Goal: Find specific page/section: Find specific page/section

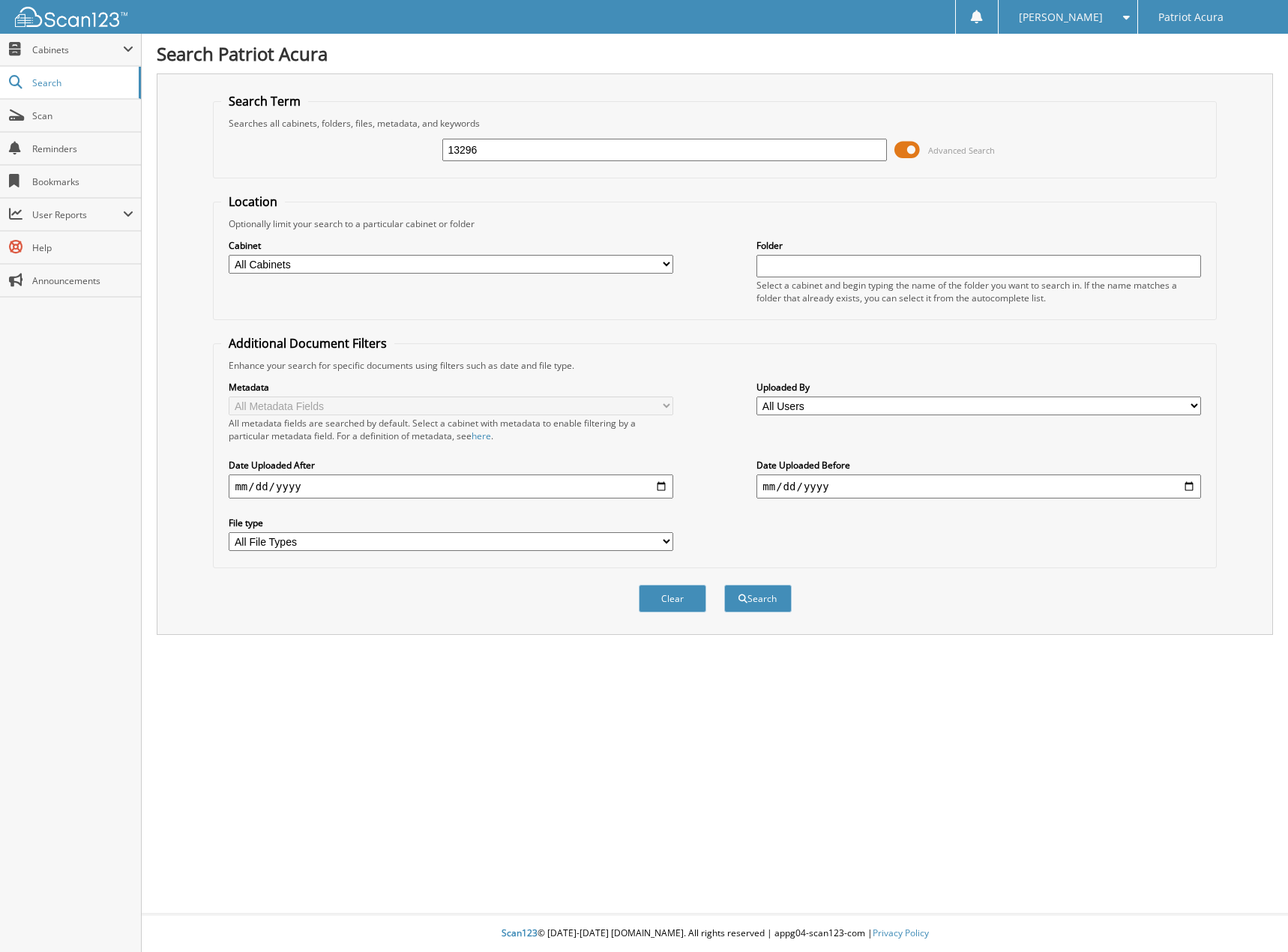
type input "13296"
click at [724, 584] on button "Search" at bounding box center [757, 598] width 67 height 28
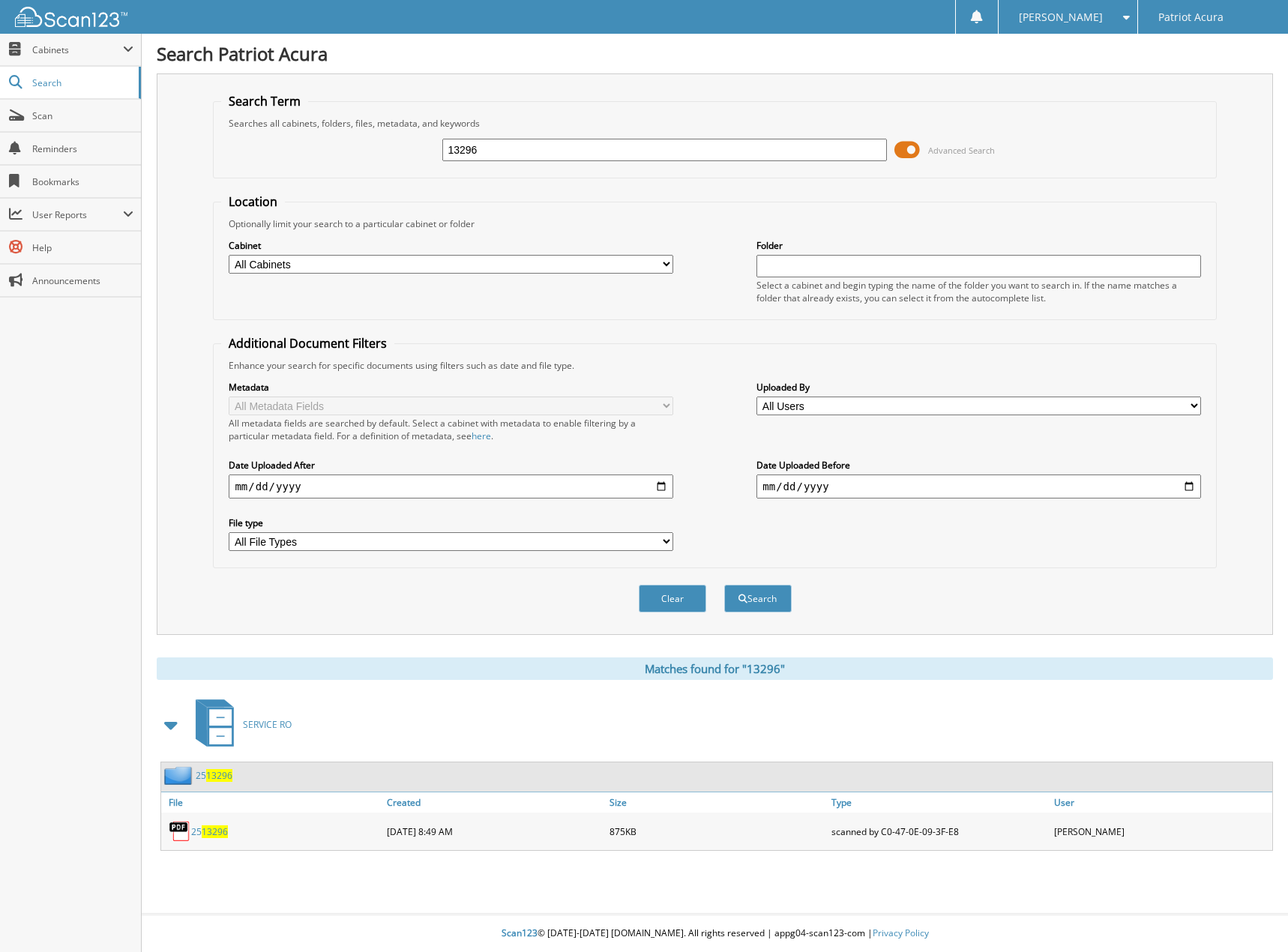
click at [223, 832] on span "13296" at bounding box center [214, 831] width 26 height 13
click at [54, 112] on span "Scan" at bounding box center [82, 115] width 101 height 13
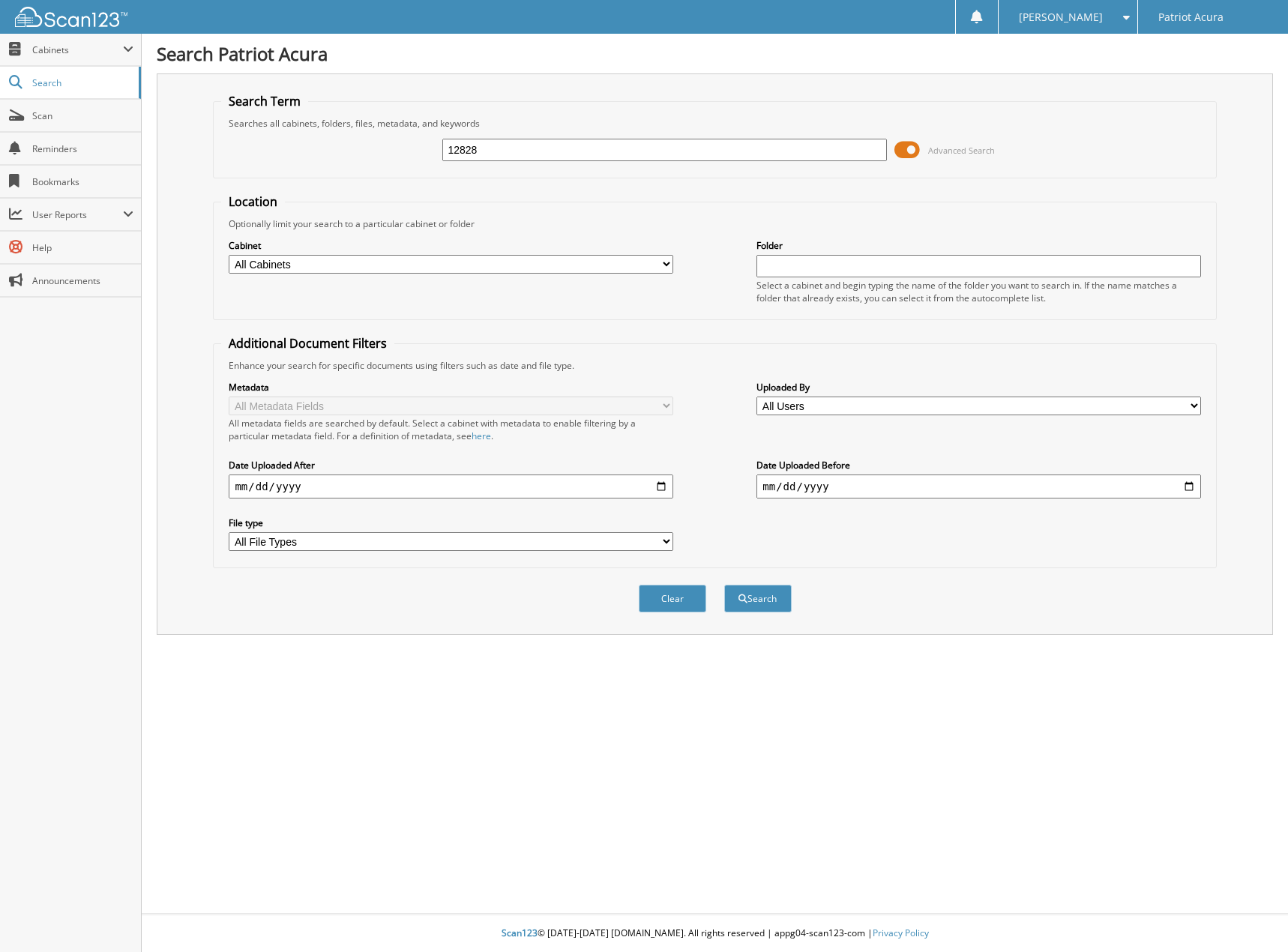
type input "12828"
click at [724, 584] on button "Search" at bounding box center [757, 598] width 67 height 28
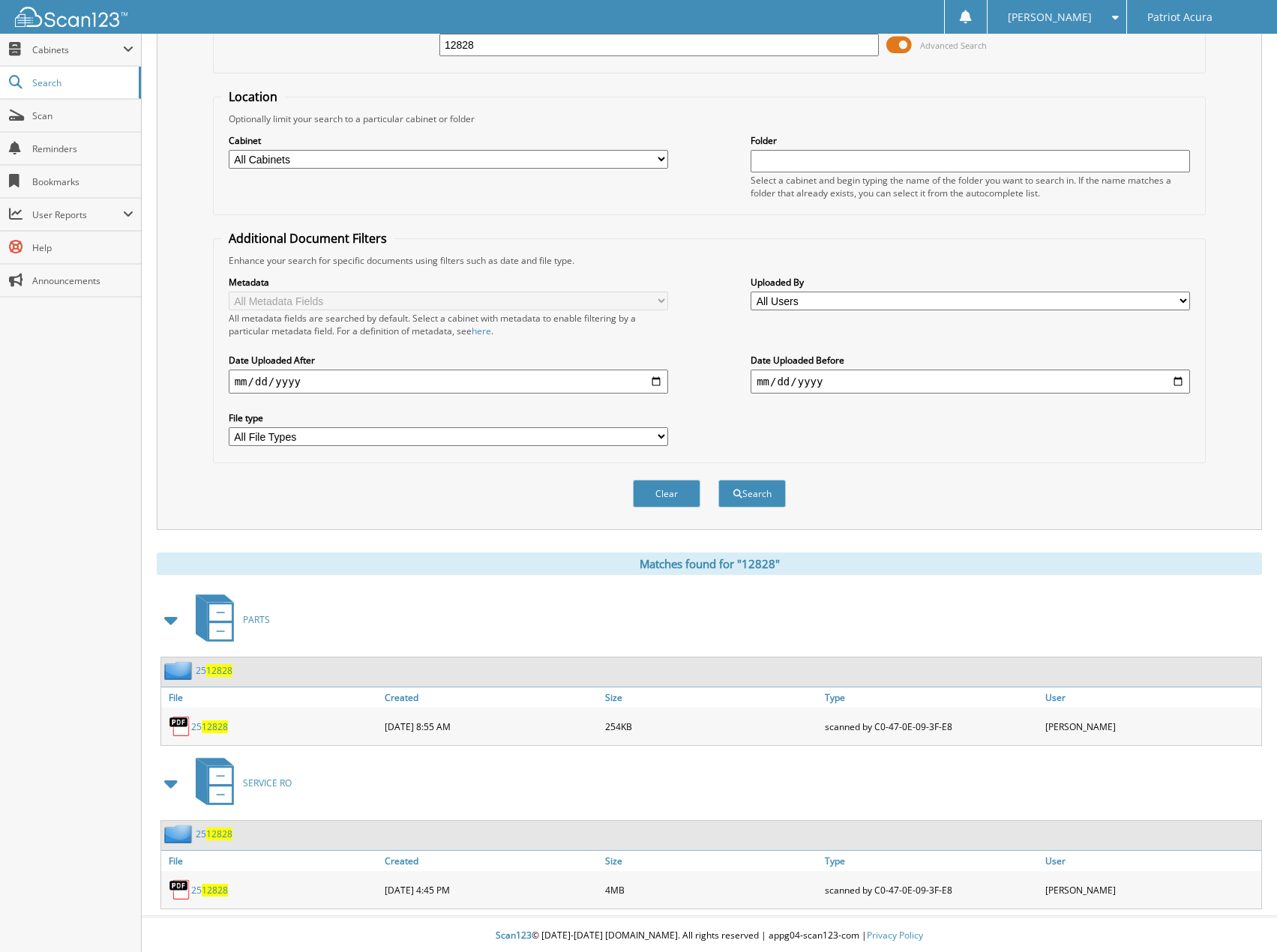
scroll to position [108, 0]
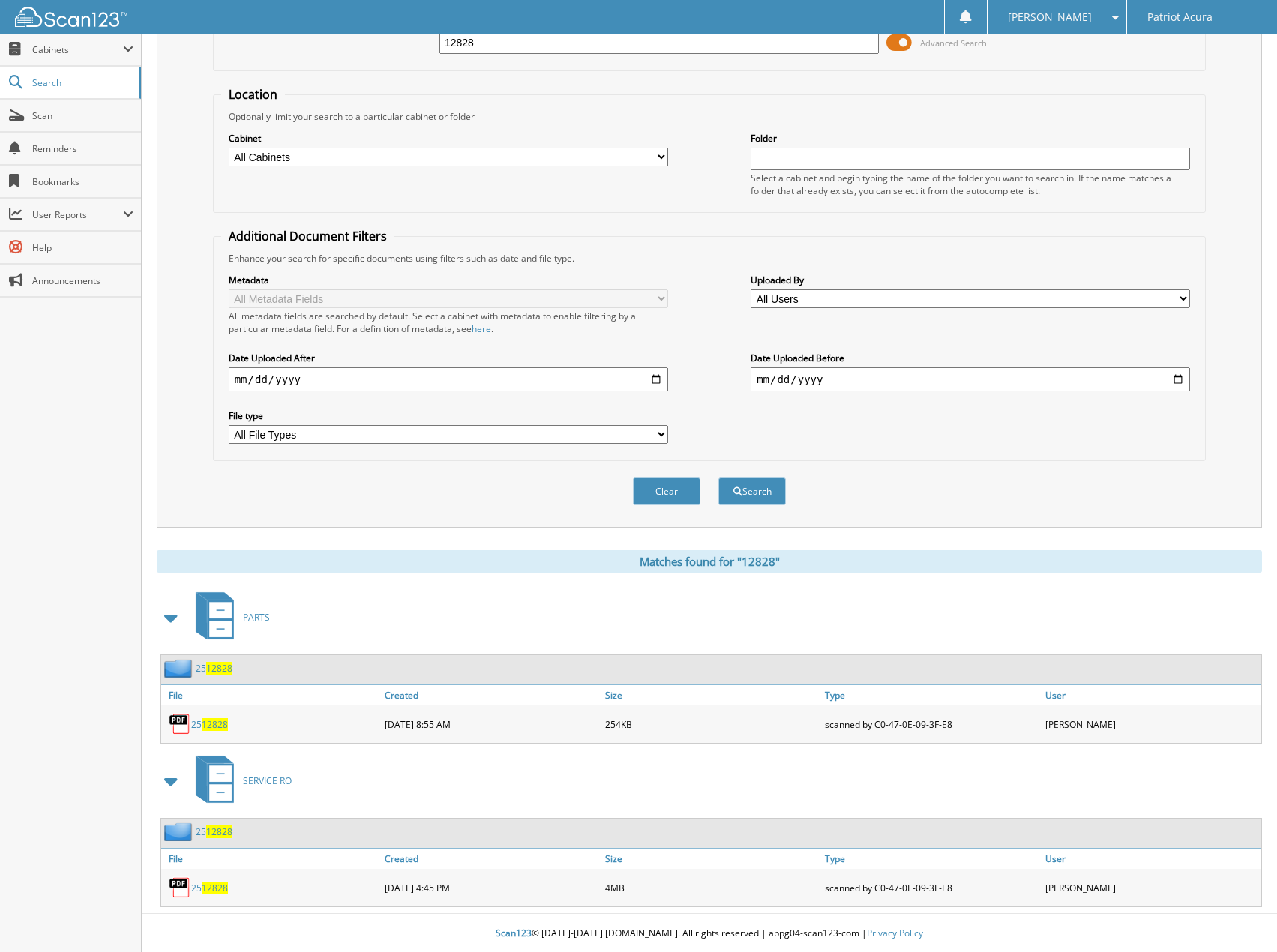
click at [207, 883] on span "12828" at bounding box center [214, 887] width 26 height 13
